Goal: Information Seeking & Learning: Learn about a topic

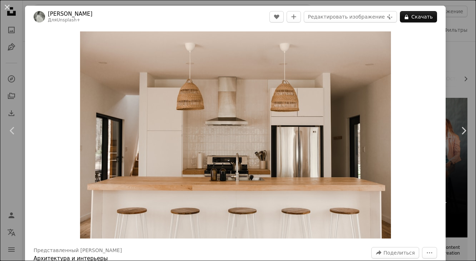
scroll to position [1442, 0]
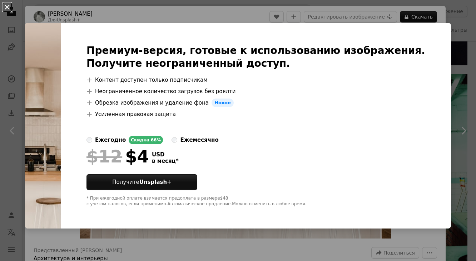
click at [11, 8] on button "An X shape" at bounding box center [7, 7] width 9 height 9
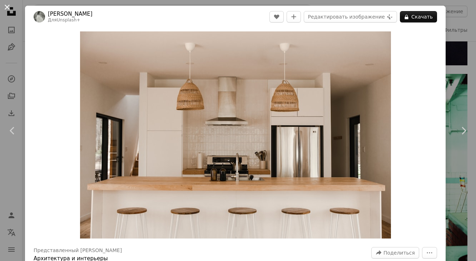
click at [5, 7] on button "An X shape" at bounding box center [7, 7] width 9 height 9
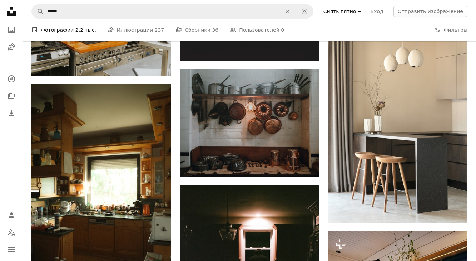
scroll to position [1734, 0]
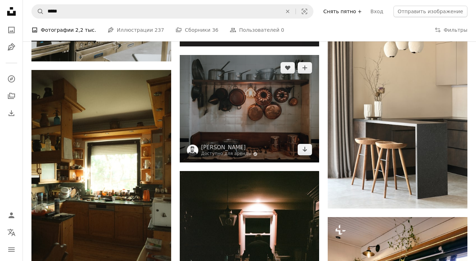
click at [249, 107] on img at bounding box center [250, 108] width 140 height 107
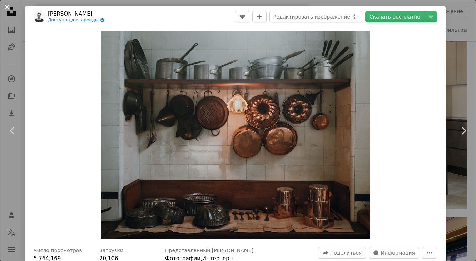
click at [7, 8] on button "An X shape" at bounding box center [7, 7] width 9 height 9
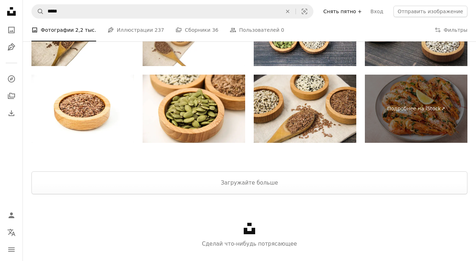
scroll to position [2585, 0]
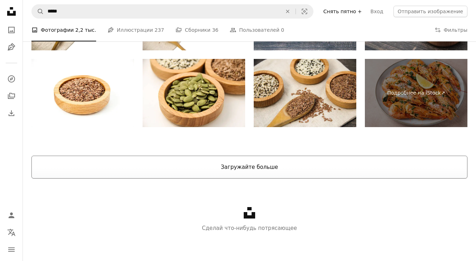
click at [263, 172] on button "Загружайте больше" at bounding box center [249, 167] width 436 height 23
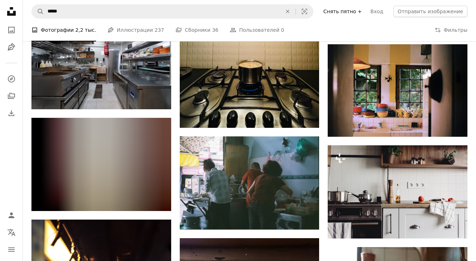
scroll to position [4426, 0]
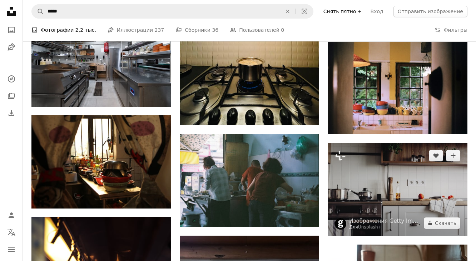
click at [420, 197] on img at bounding box center [397, 189] width 140 height 93
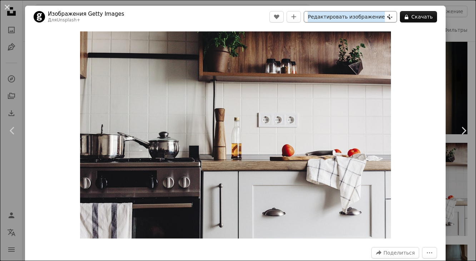
click at [384, 17] on ya-tr-span "Редактировать изображение" at bounding box center [345, 16] width 77 height 11
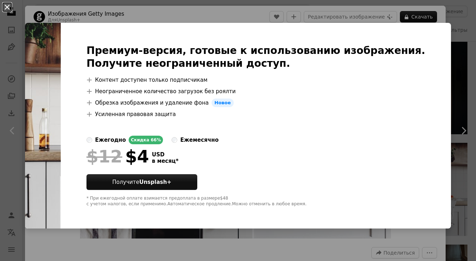
click at [6, 8] on button "An X shape" at bounding box center [7, 7] width 9 height 9
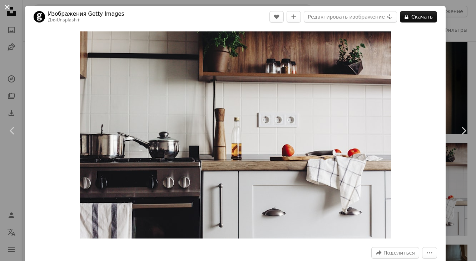
click at [6, 6] on button "An X shape" at bounding box center [7, 7] width 9 height 9
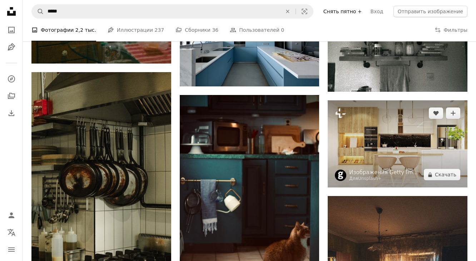
scroll to position [6090, 0]
